Goal: Download file/media

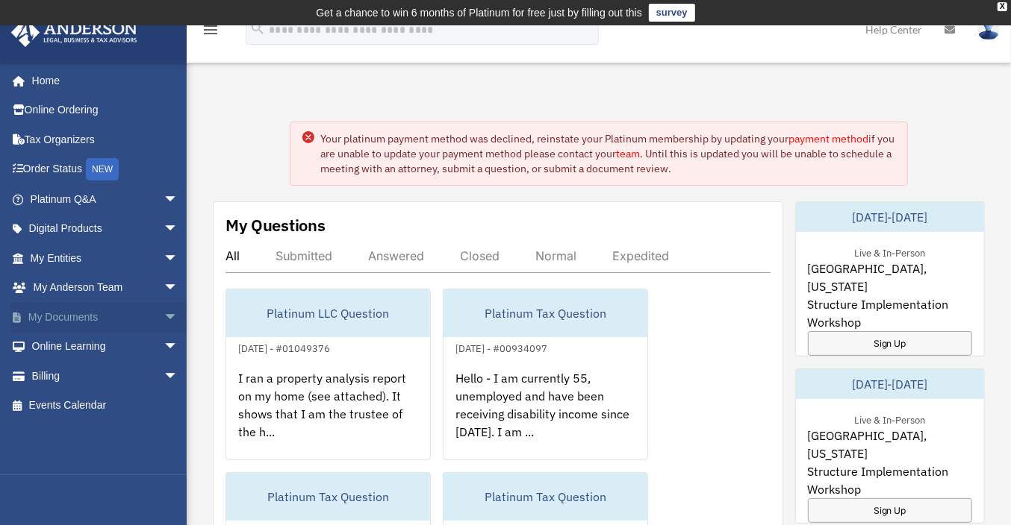
click at [97, 323] on link "My Documents arrow_drop_down" at bounding box center [105, 317] width 190 height 30
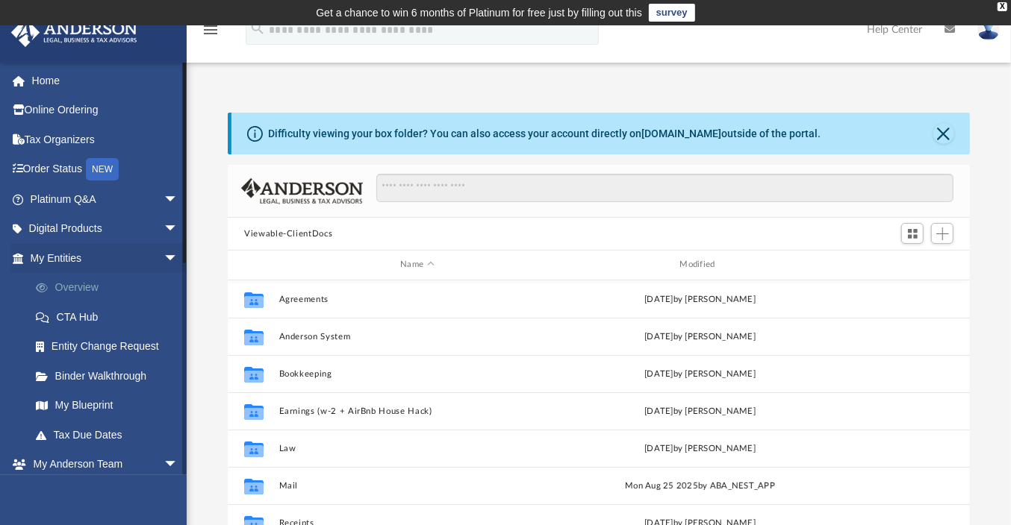
scroll to position [325, 728]
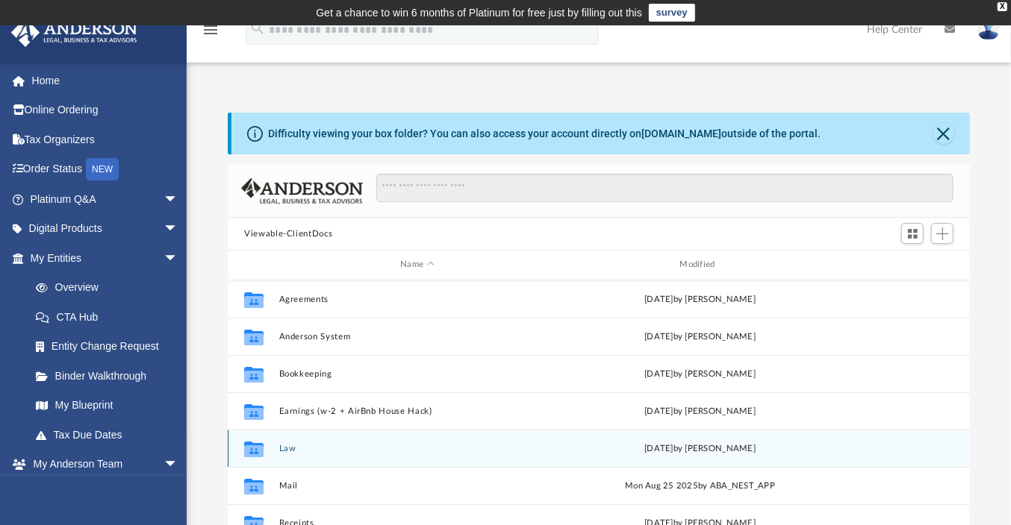
click at [281, 454] on div "Collaborated Folder Law [DATE] by [PERSON_NAME]" at bounding box center [599, 448] width 742 height 37
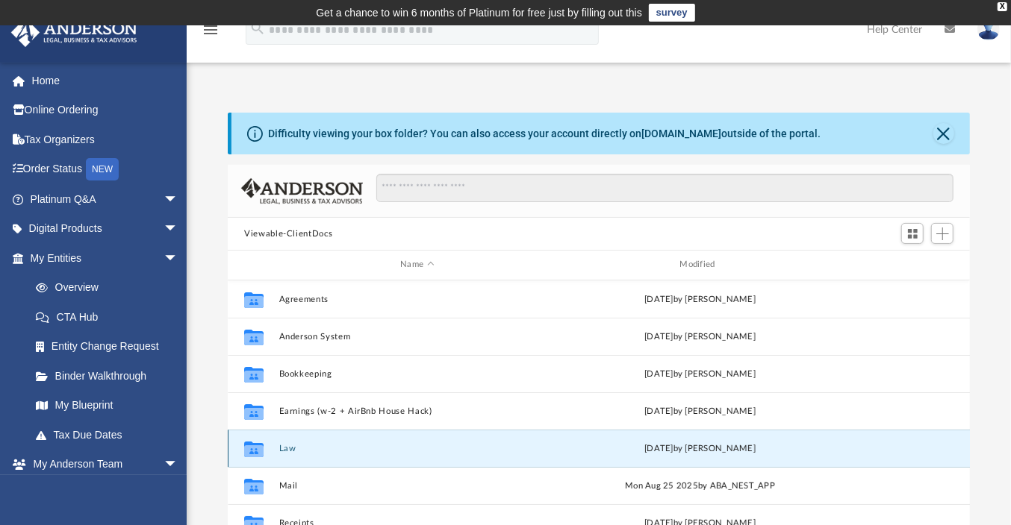
click at [281, 454] on div "Collaborated Folder Law [DATE] by [PERSON_NAME]" at bounding box center [599, 448] width 742 height 37
click at [252, 441] on icon "grid" at bounding box center [253, 449] width 19 height 16
click at [249, 450] on icon "grid" at bounding box center [253, 451] width 19 height 12
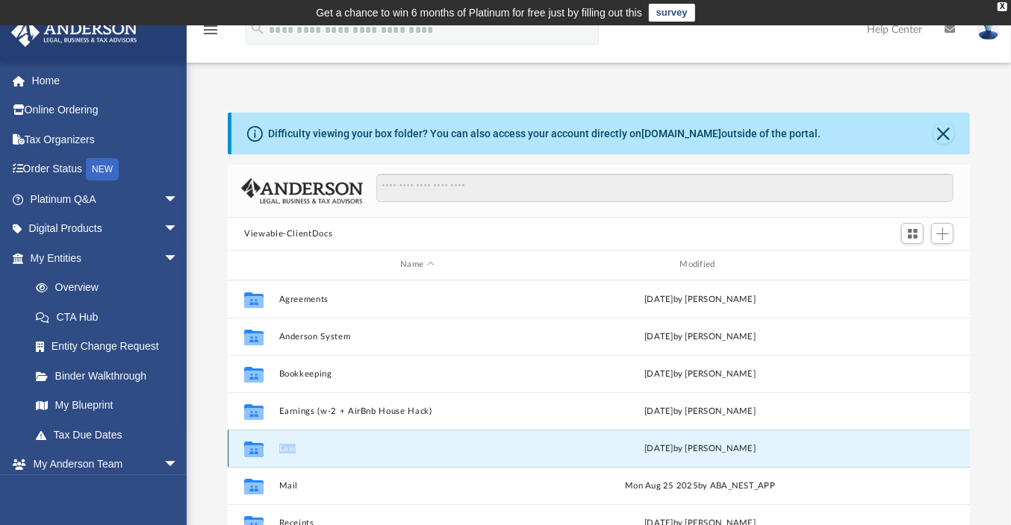
click at [249, 450] on icon "grid" at bounding box center [253, 451] width 19 height 12
drag, startPoint x: 942, startPoint y: 134, endPoint x: 918, endPoint y: 157, distance: 32.7
click at [940, 135] on button "Close" at bounding box center [943, 133] width 21 height 21
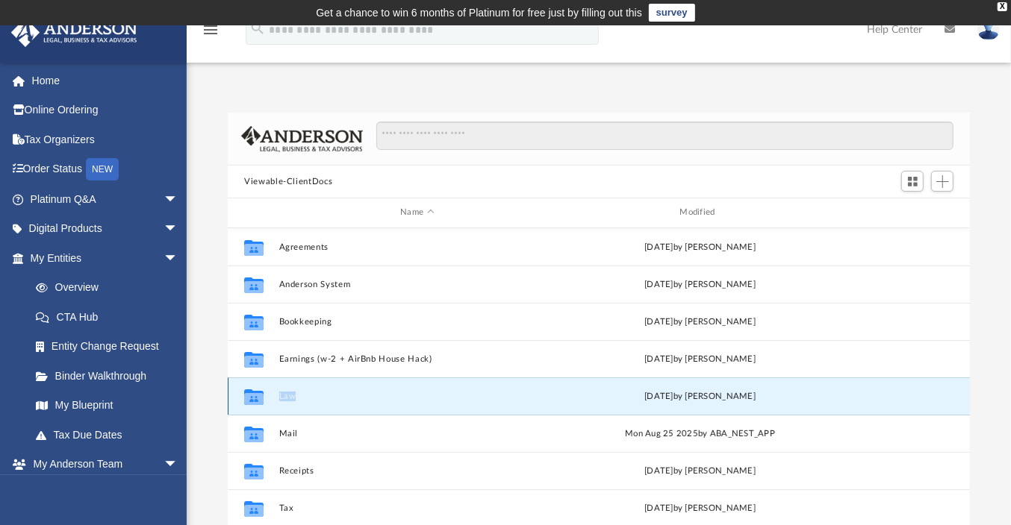
click at [325, 396] on button "Law" at bounding box center [417, 397] width 276 height 10
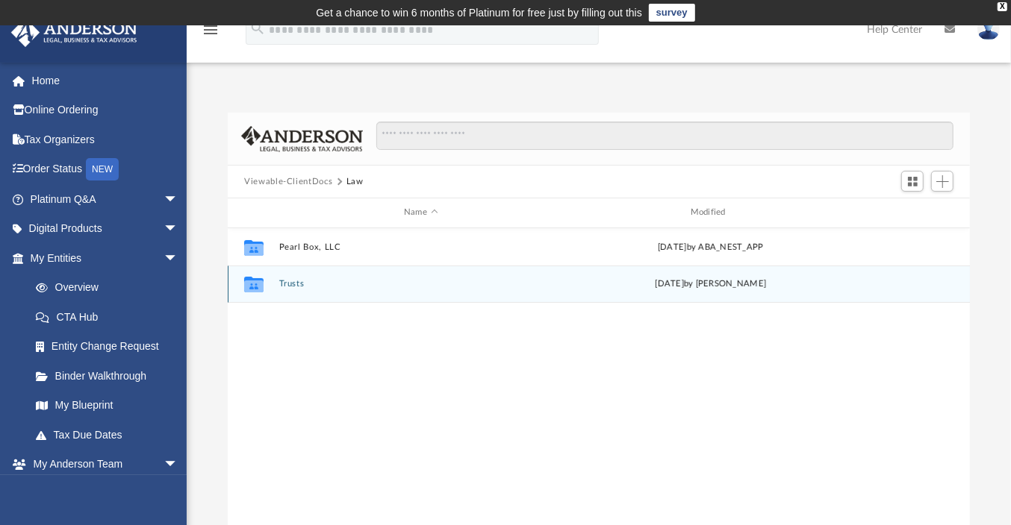
click at [321, 283] on button "Trusts" at bounding box center [421, 284] width 284 height 10
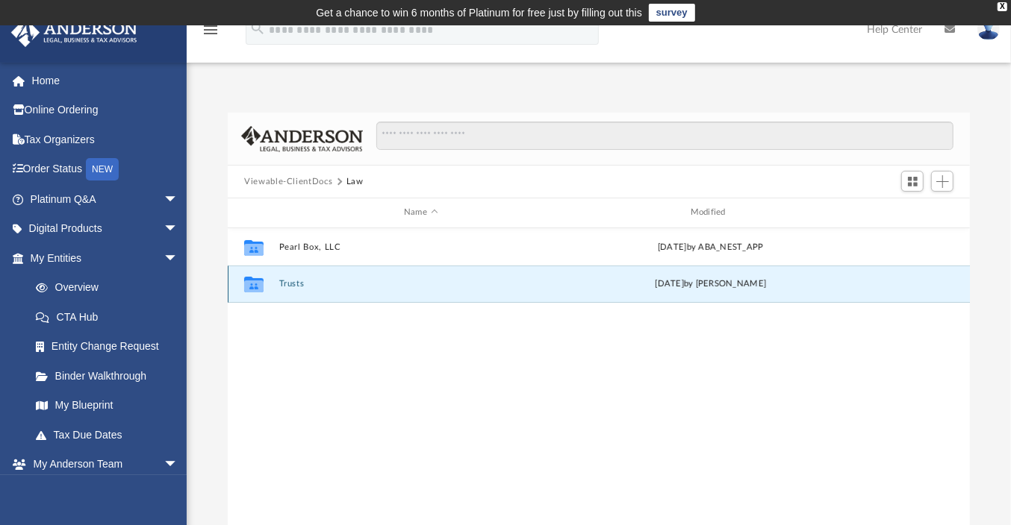
click at [321, 283] on button "Trusts" at bounding box center [421, 284] width 284 height 10
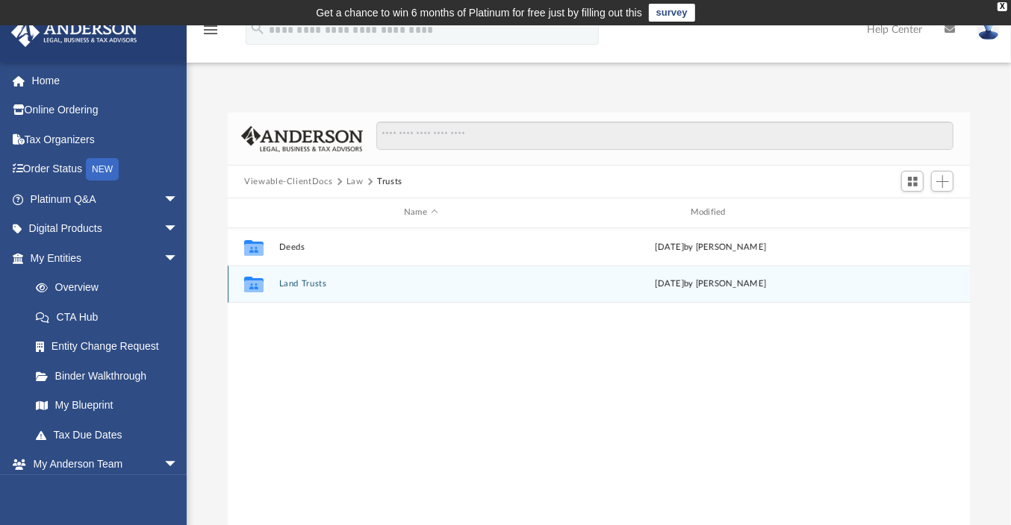
click at [321, 283] on button "Land Trusts" at bounding box center [421, 284] width 284 height 10
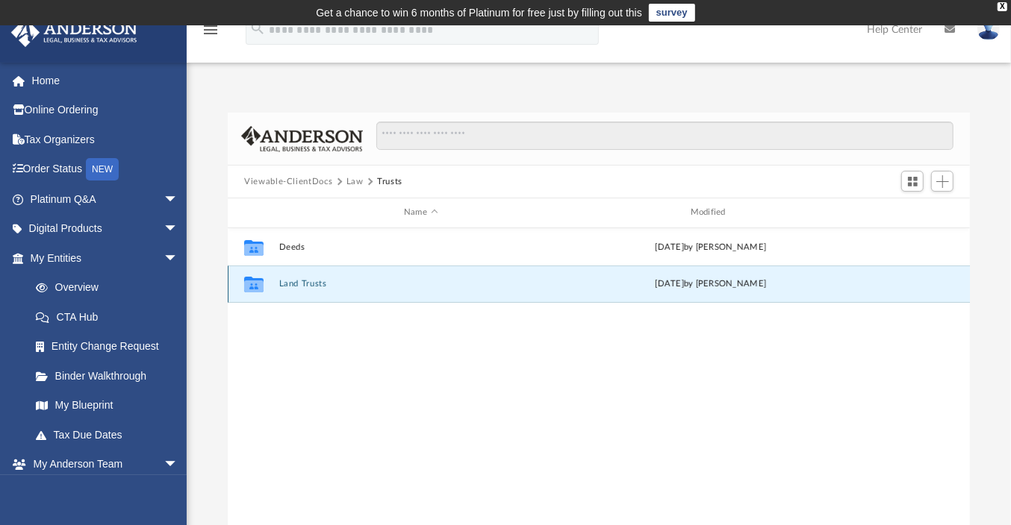
click at [321, 283] on button "Land Trusts" at bounding box center [421, 284] width 284 height 10
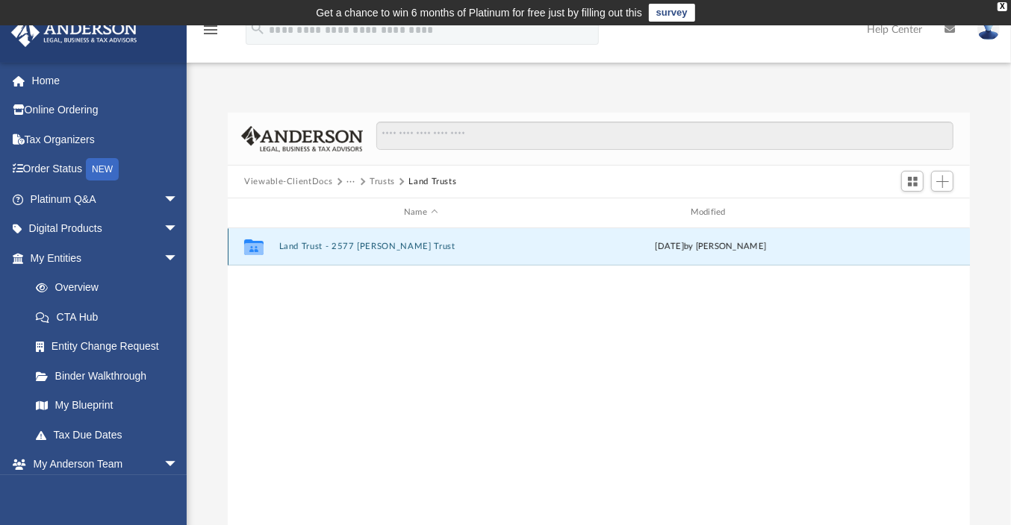
click at [325, 246] on button "Land Trust - 2577 [PERSON_NAME] Trust" at bounding box center [421, 247] width 284 height 10
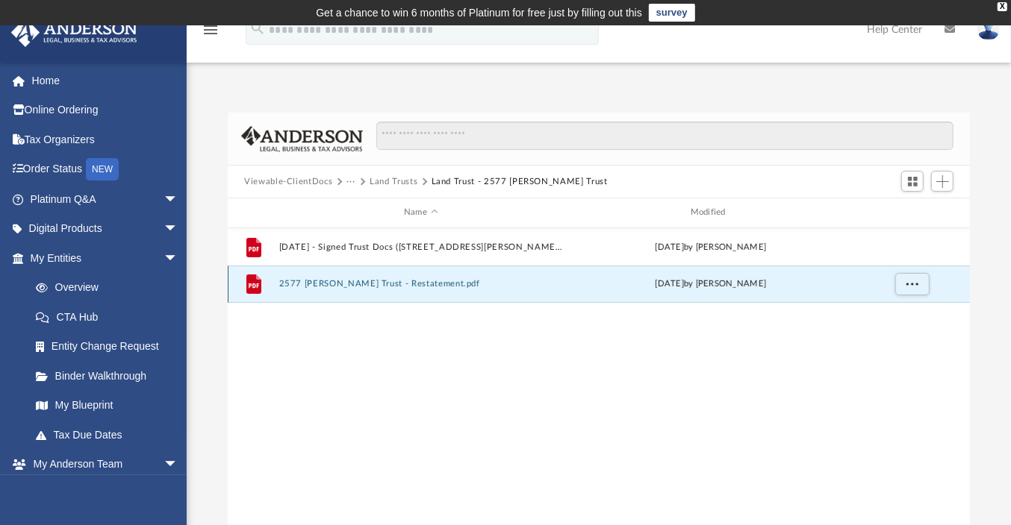
click at [356, 284] on button "2577 [PERSON_NAME] Trust - Restatement.pdf" at bounding box center [421, 284] width 284 height 10
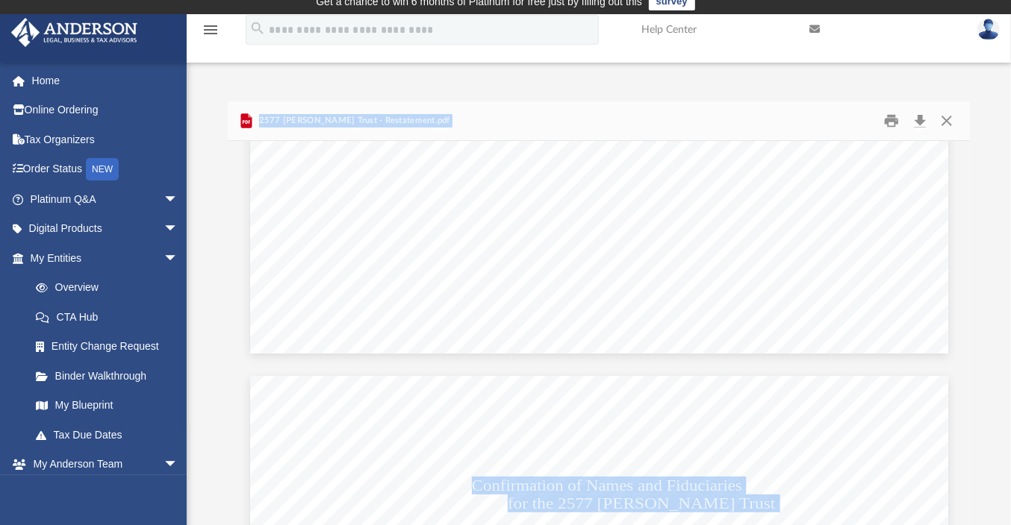
scroll to position [2783, 0]
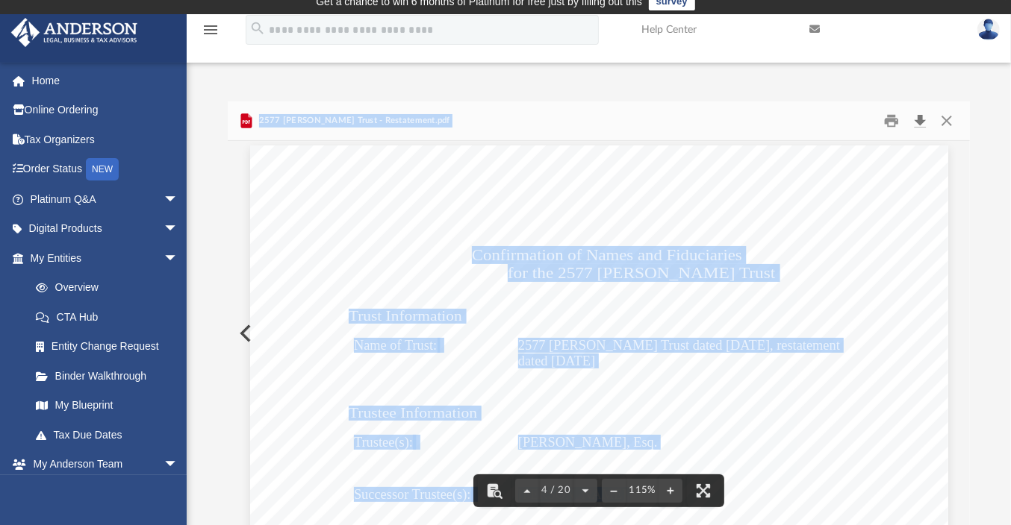
click at [924, 125] on button "Download" at bounding box center [919, 121] width 27 height 23
